Goal: Use online tool/utility: Utilize a website feature to perform a specific function

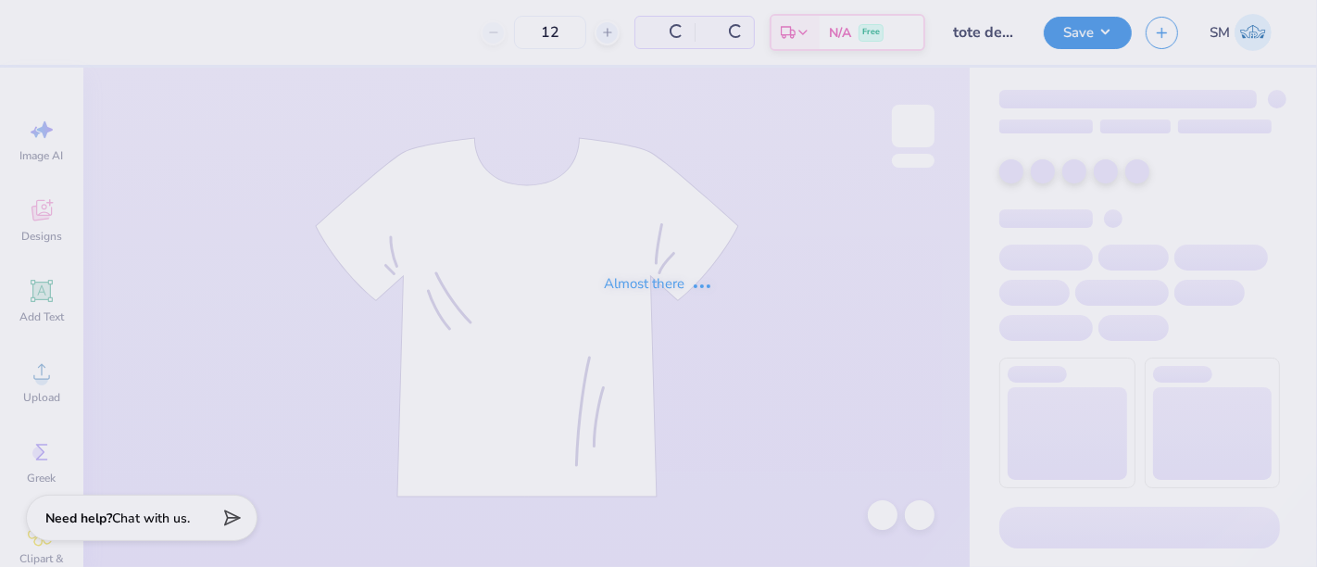
type input "24"
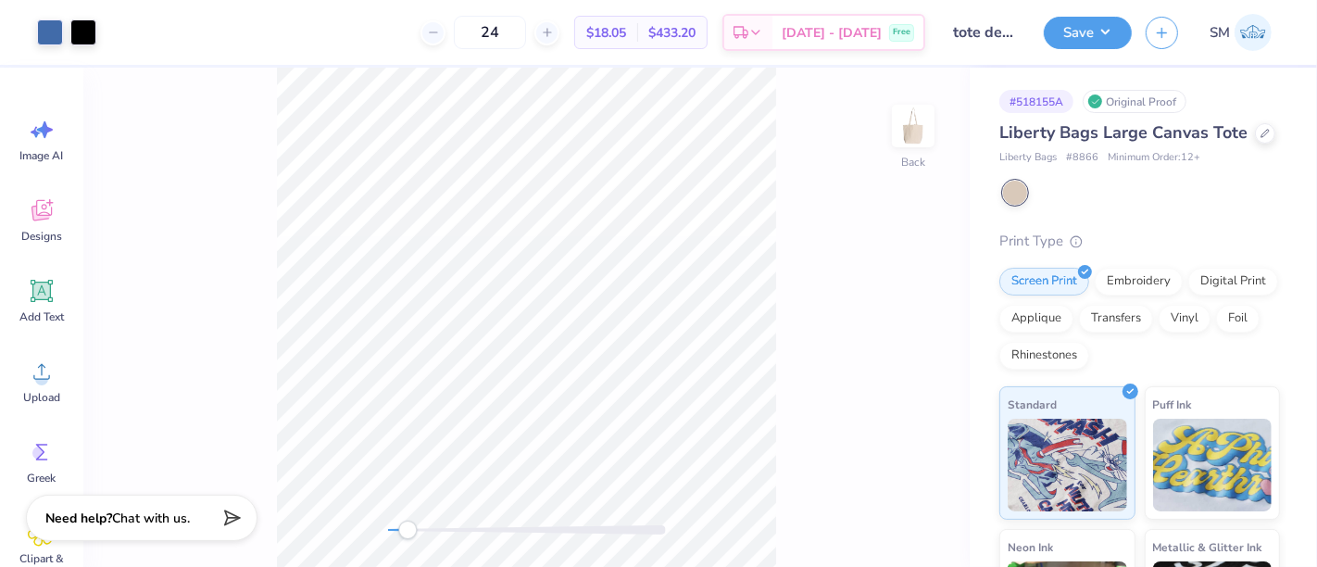
drag, startPoint x: 397, startPoint y: 533, endPoint x: 409, endPoint y: 533, distance: 11.1
click at [409, 533] on div "Accessibility label" at bounding box center [407, 530] width 19 height 19
click at [34, 290] on icon at bounding box center [42, 292] width 18 height 18
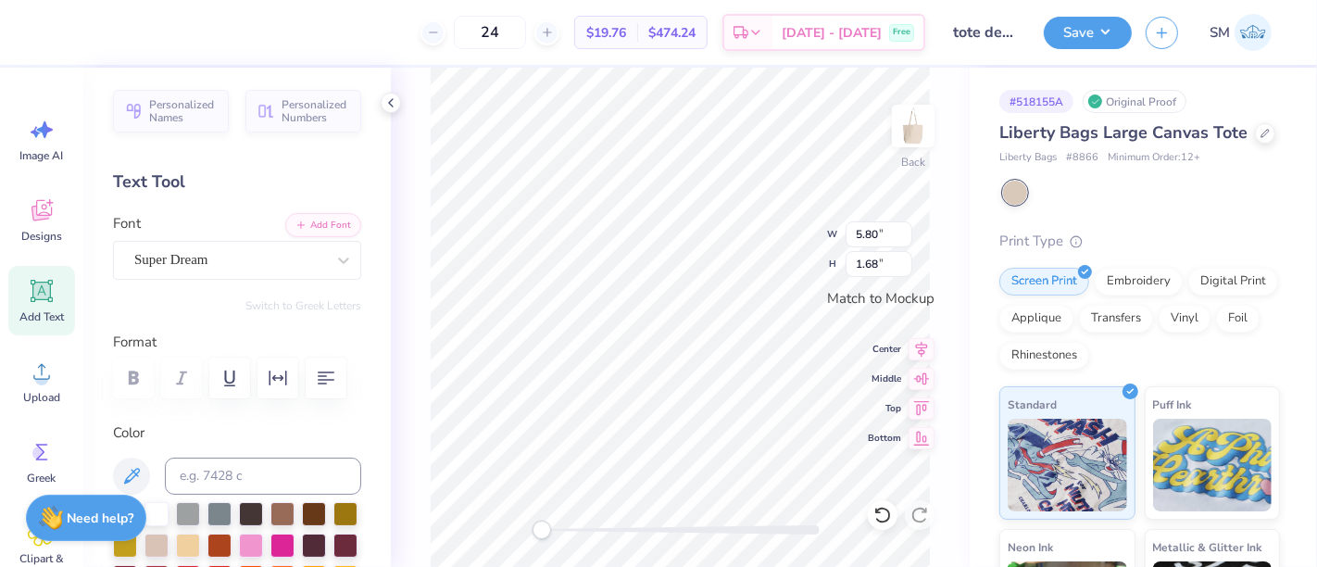
scroll to position [17, 2]
type textarea "®"
click at [195, 258] on div "Super Dream" at bounding box center [229, 259] width 195 height 29
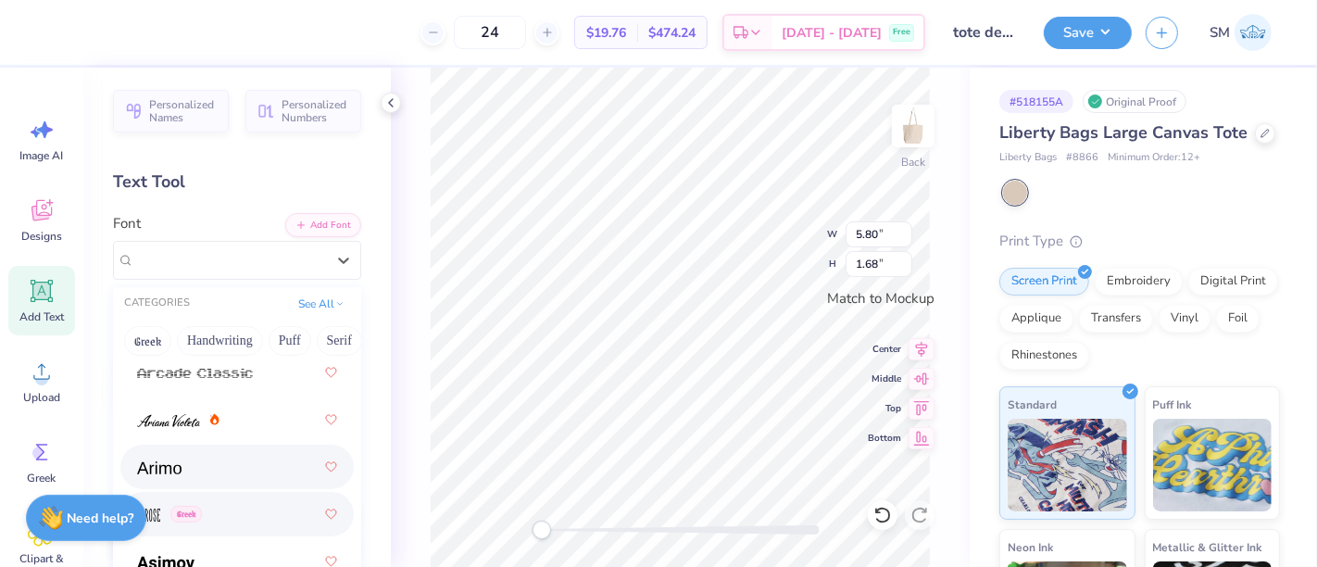
scroll to position [857, 0]
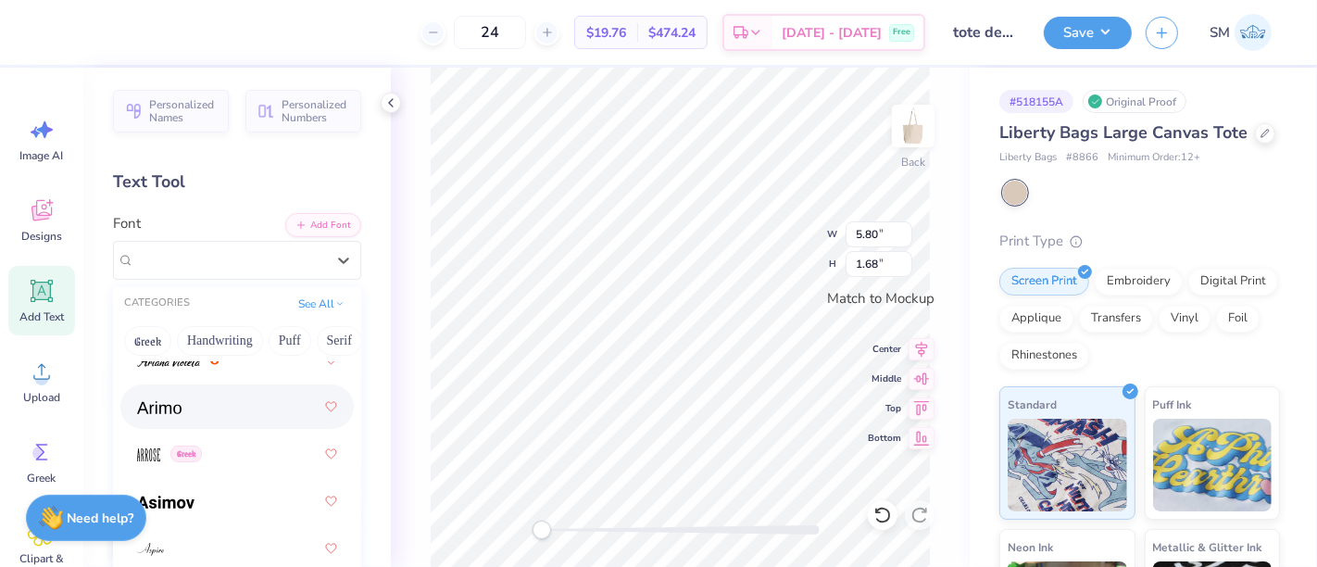
click at [195, 406] on div at bounding box center [237, 406] width 200 height 33
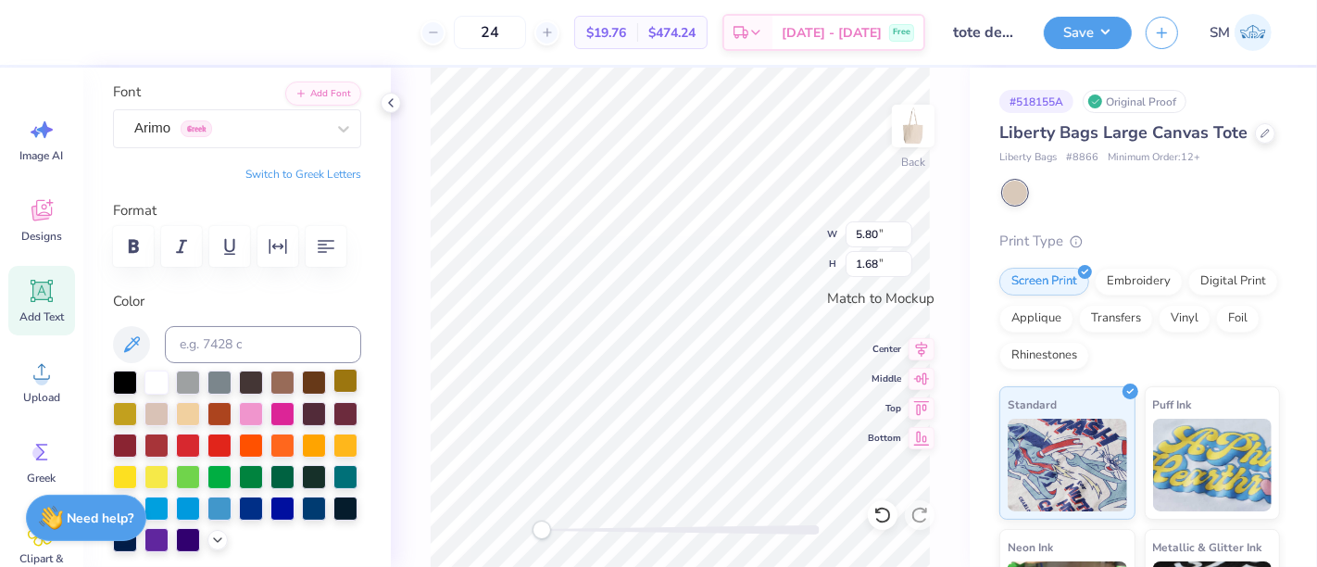
scroll to position [137, 0]
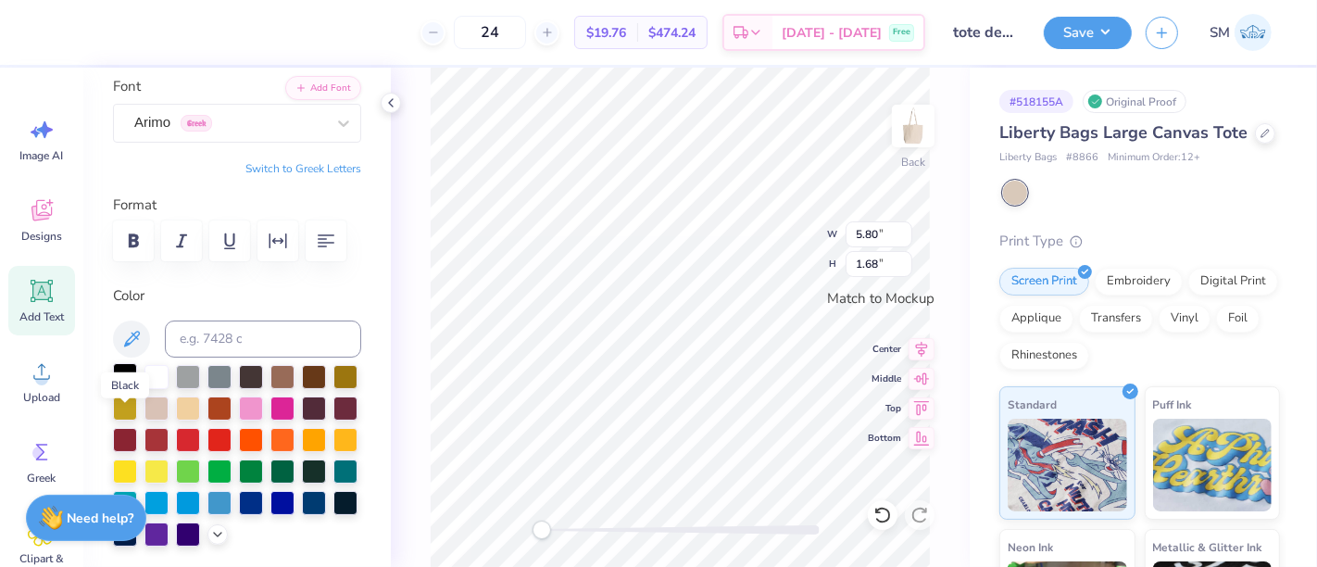
click at [120, 387] on div at bounding box center [125, 375] width 24 height 24
type input "0.90"
type input "0.58"
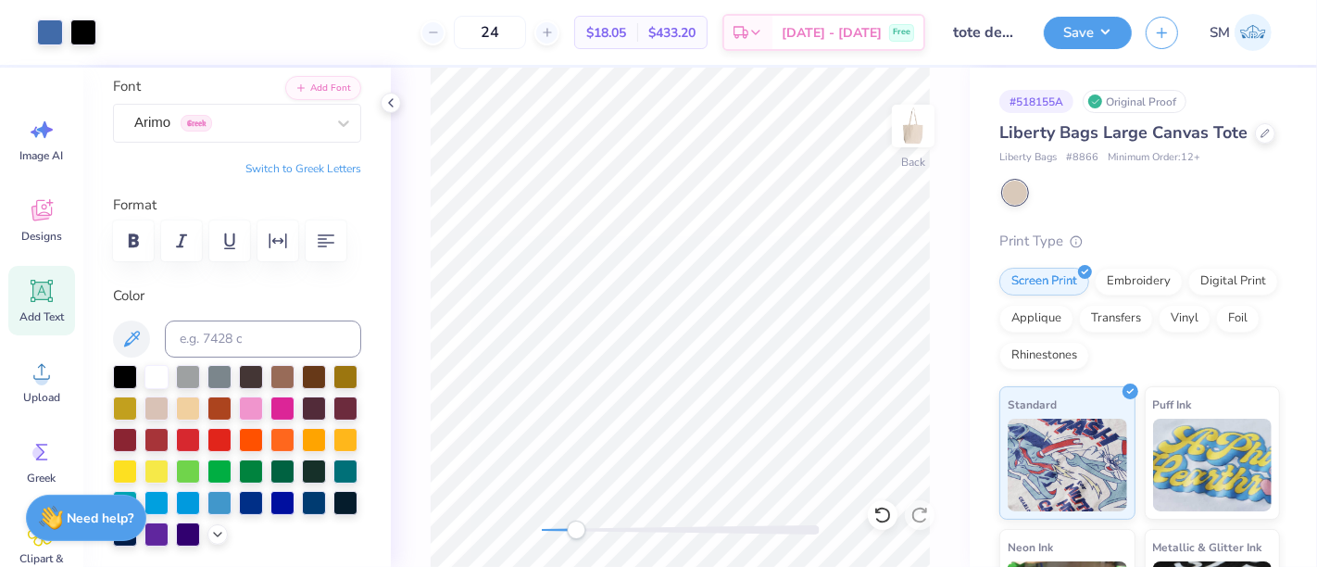
drag, startPoint x: 545, startPoint y: 533, endPoint x: 576, endPoint y: 528, distance: 31.8
click at [576, 535] on div "Accessibility label" at bounding box center [576, 530] width 19 height 19
type input "0.37"
type input "0.29"
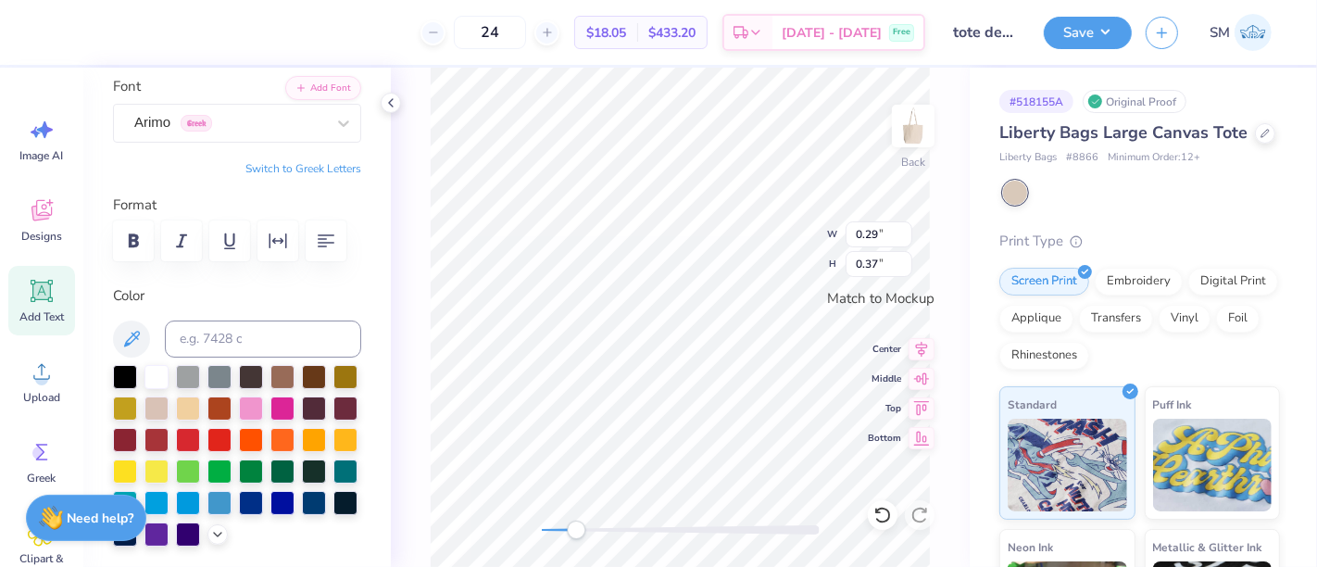
type input "0.29"
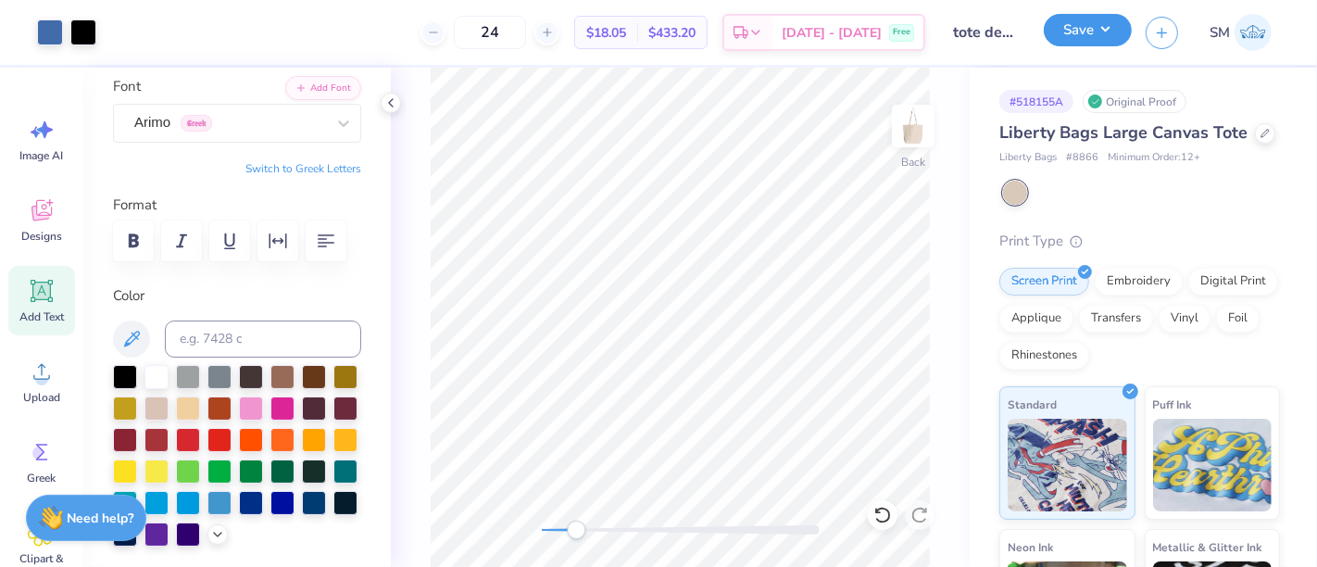
click at [1099, 35] on button "Save" at bounding box center [1088, 30] width 88 height 32
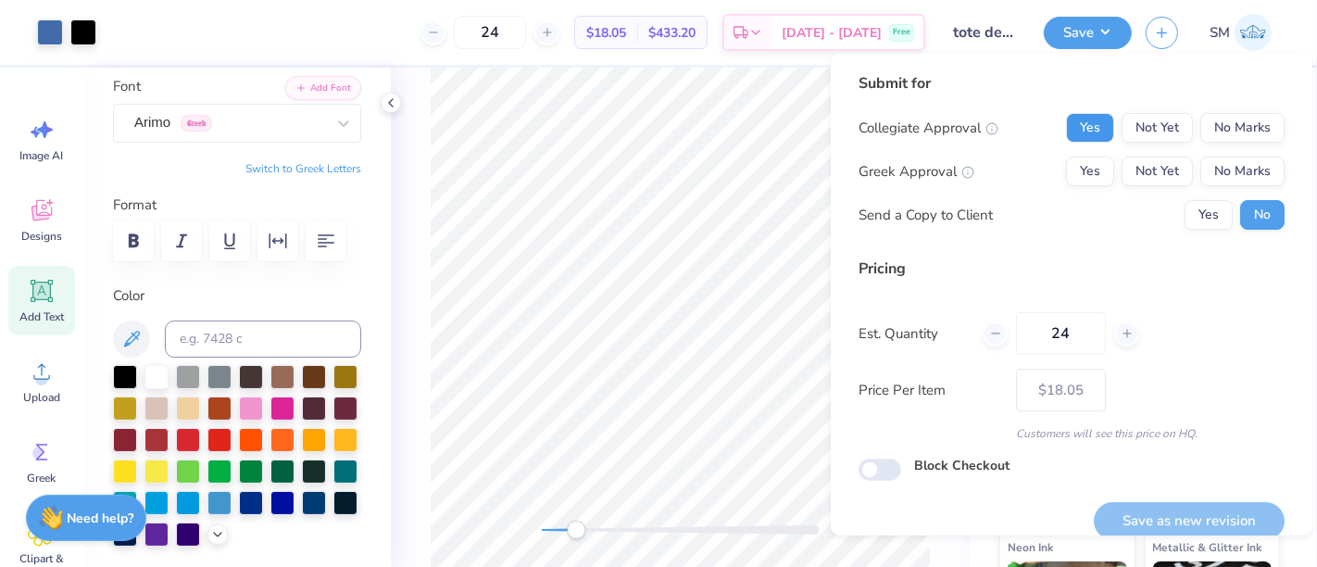
click at [1070, 122] on button "Yes" at bounding box center [1090, 128] width 48 height 30
drag, startPoint x: 1243, startPoint y: 172, endPoint x: 1217, endPoint y: 196, distance: 35.4
click at [1240, 175] on button "No Marks" at bounding box center [1243, 172] width 84 height 30
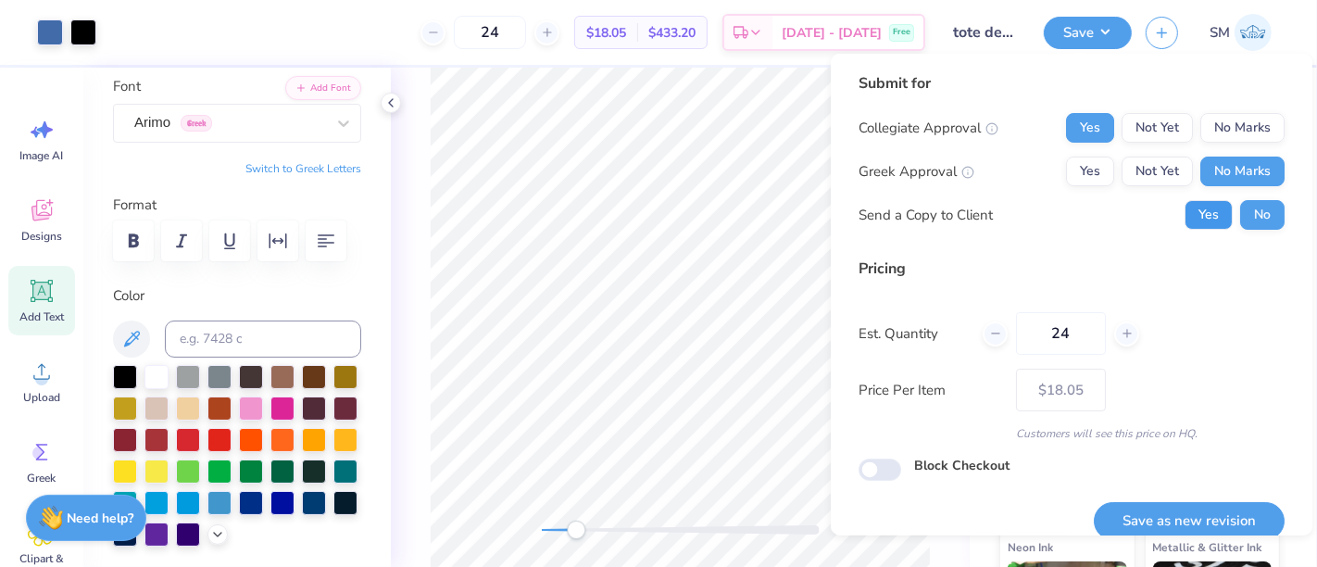
click at [1202, 215] on button "Yes" at bounding box center [1209, 215] width 48 height 30
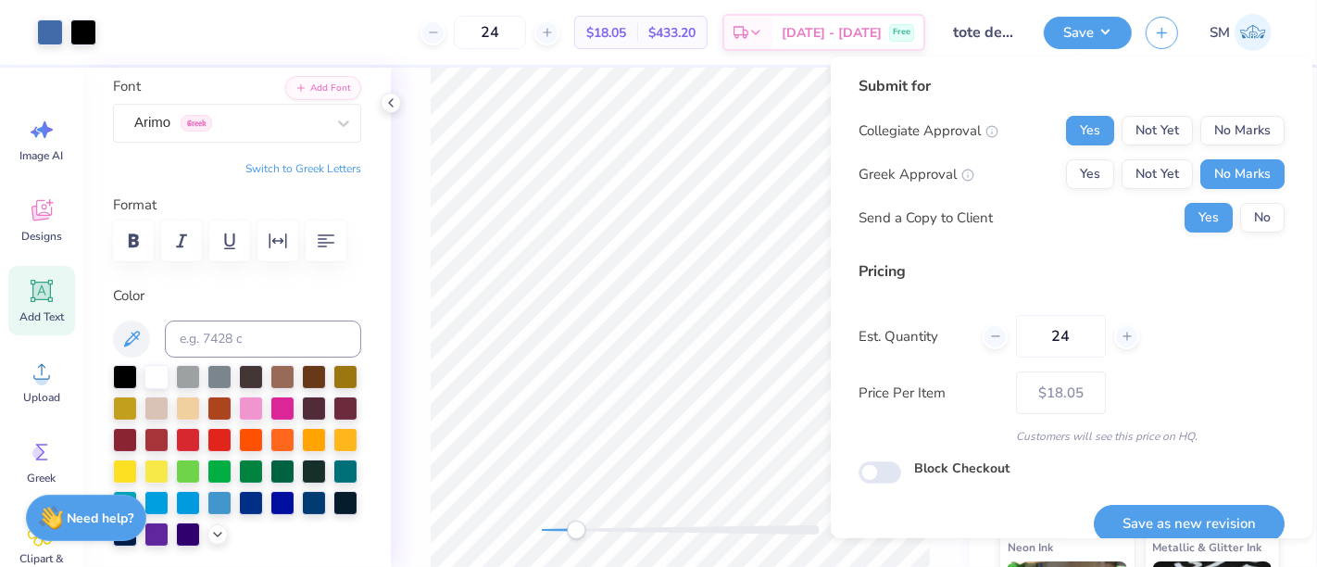
scroll to position [20, 0]
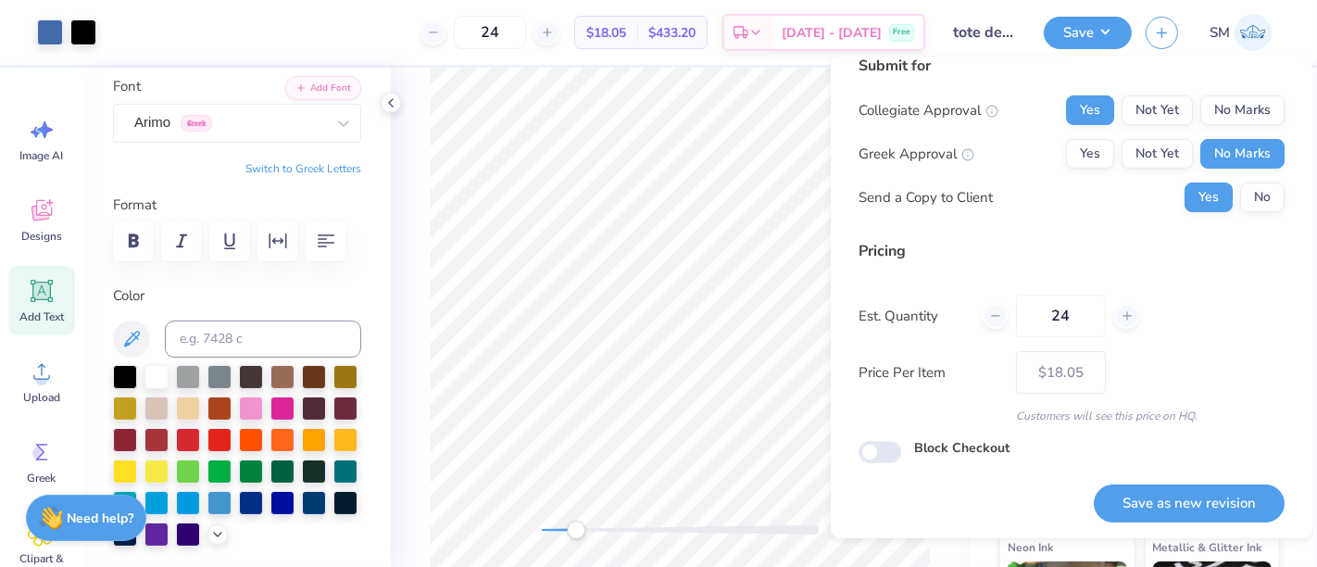
click at [1185, 509] on button "Save as new revision" at bounding box center [1189, 504] width 191 height 38
type input "$18.05"
